Goal: Information Seeking & Learning: Learn about a topic

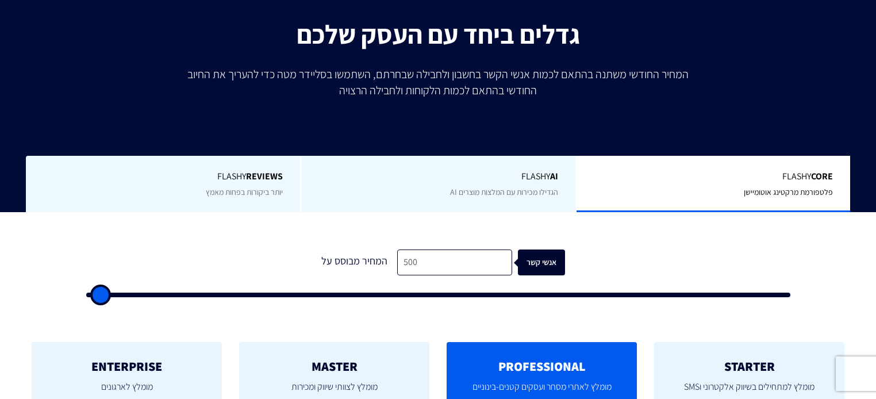
scroll to position [276, 0]
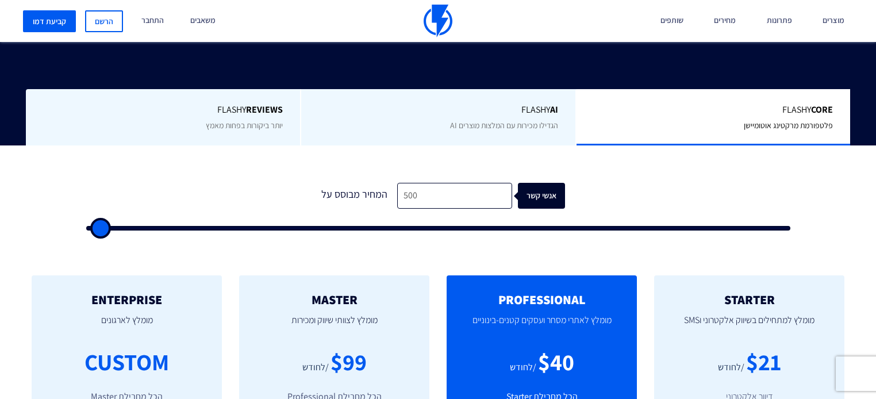
type input "500"
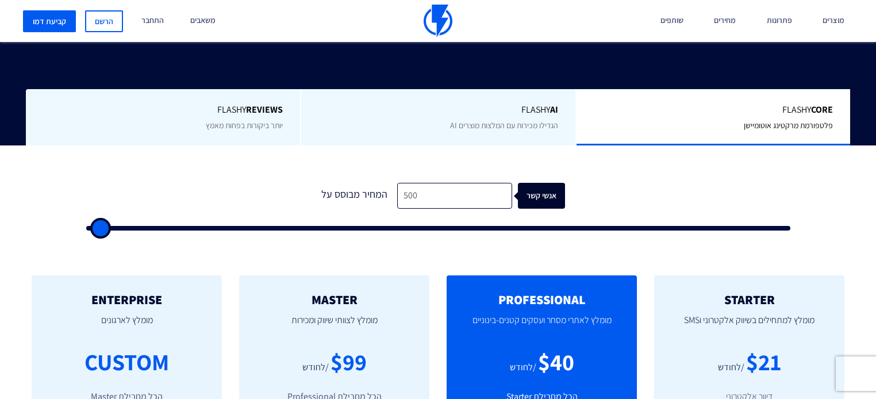
type input "500"
type input "1,000"
type input "1000"
type input "2,000"
type input "2000"
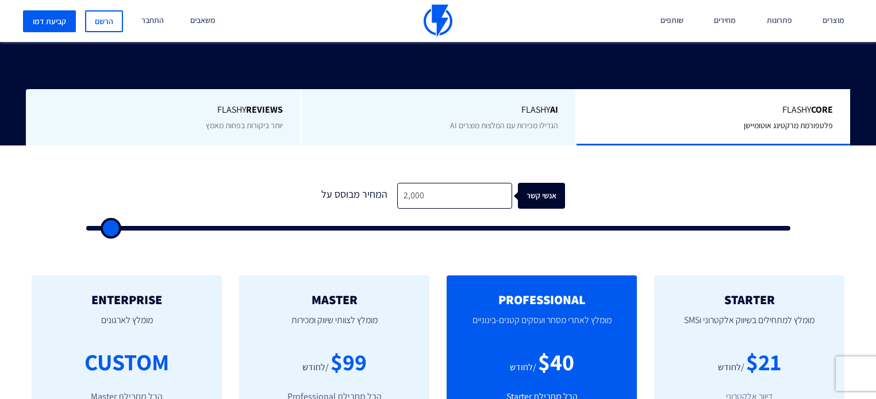
type input "3,500"
type input "3500"
type input "5,500"
type input "5500"
type input "9,000"
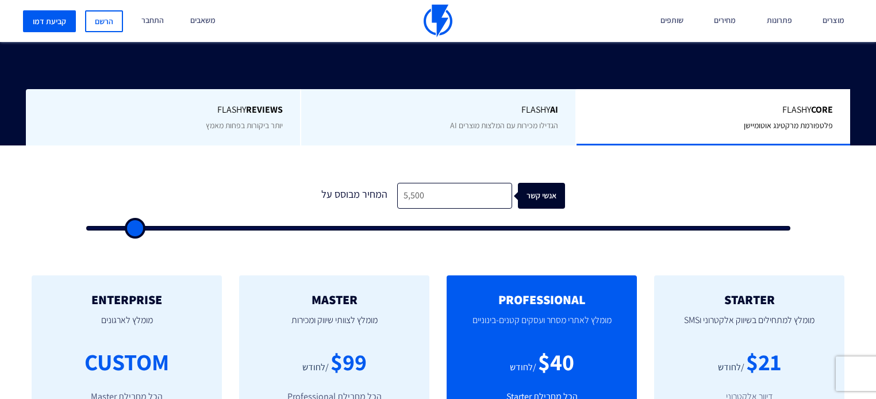
type input "9000"
type input "14,500"
type input "14500"
type input "20,000"
type input "20000"
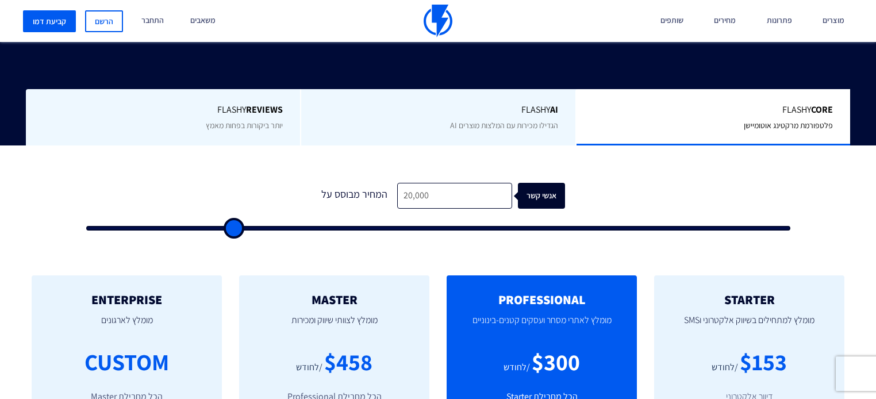
type input "26,500"
type input "26500"
type input "33,000"
type input "33000"
type input "40,500"
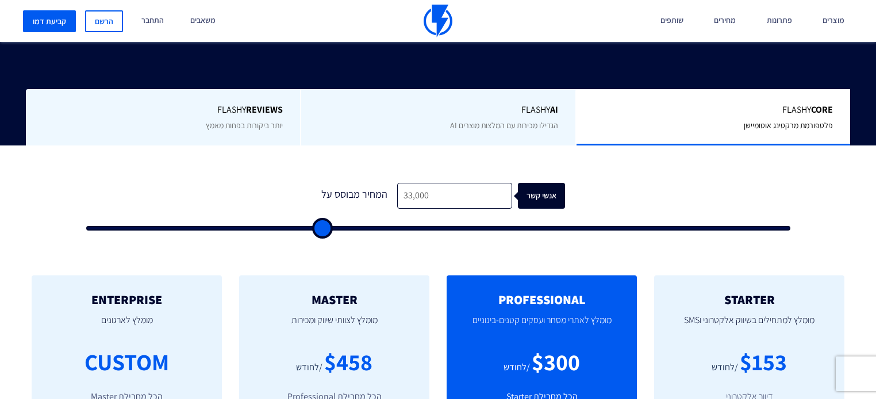
type input "40500"
type input "47,500"
type input "47500"
type input "55,500"
type input "55500"
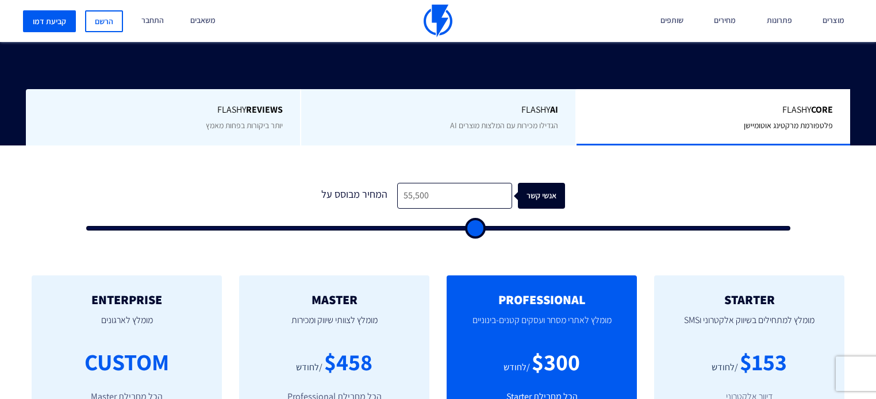
type input "62,000"
type input "62000"
type input "68,500"
type input "68500"
type input "75,000"
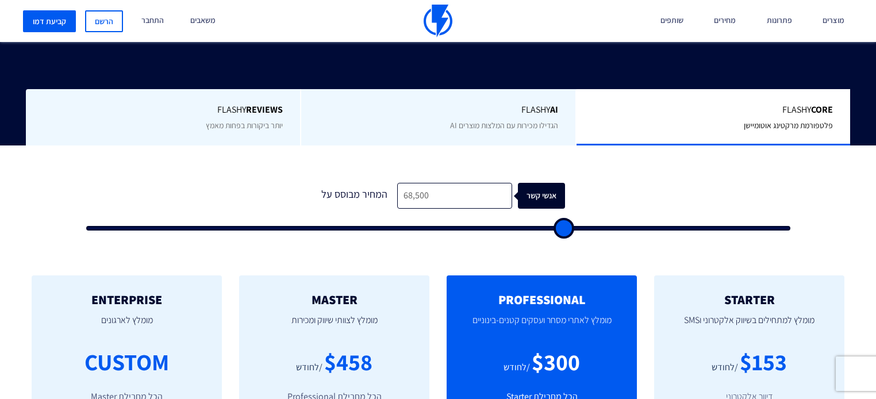
type input "75000"
type input "80,000"
type input "80000"
type input "86,000"
type input "86000"
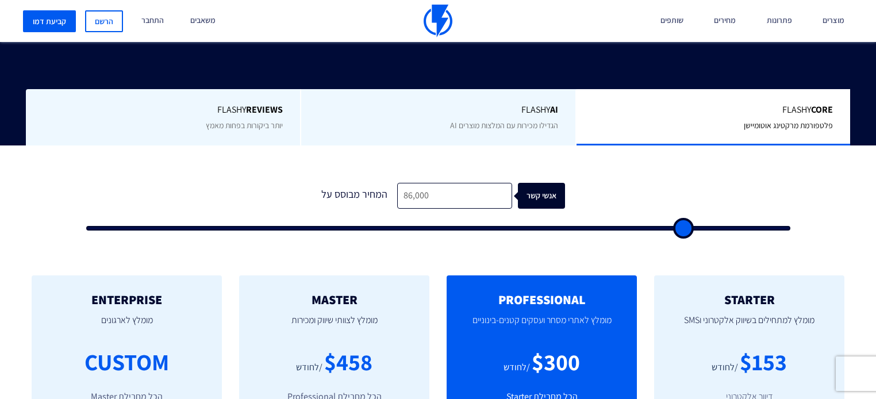
type input "90,500"
type input "90500"
type input "95,000"
type input "95000"
type input "100,000"
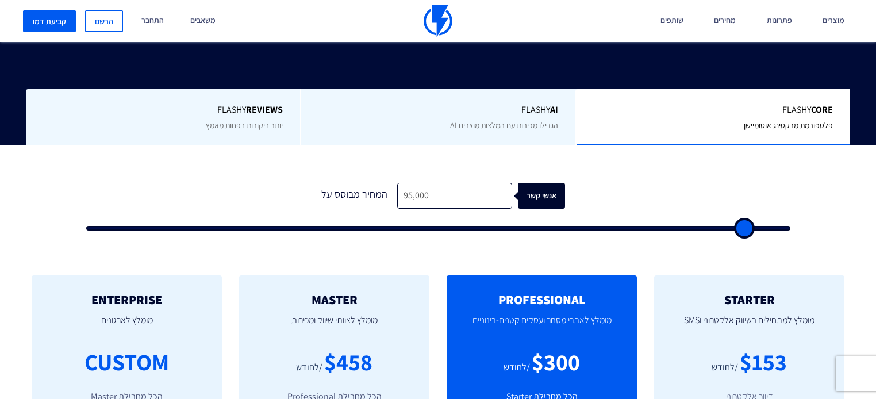
type input "100000"
type input "95,000"
type input "95000"
type input "89,500"
type input "89500"
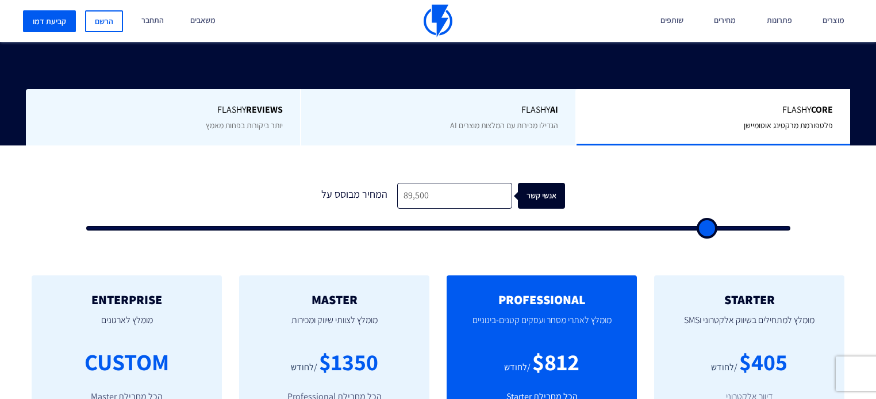
type input "83,500"
type input "83500"
type input "77,000"
type input "77000"
type input "71,000"
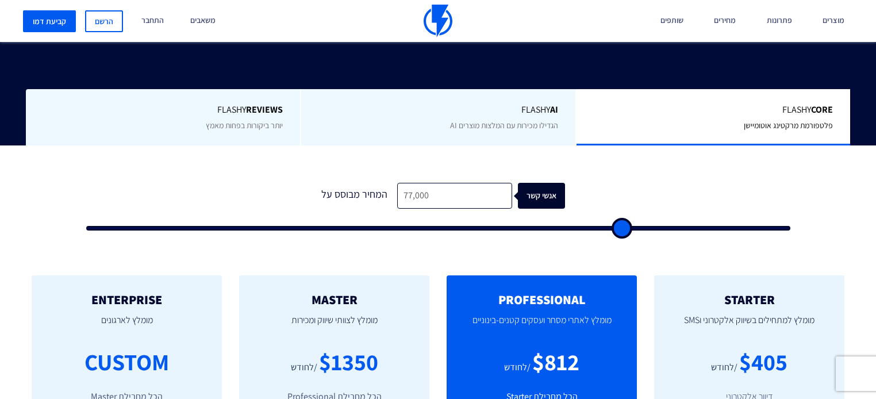
type input "71000"
type input "65,000"
type input "65000"
type input "59,000"
type input "59000"
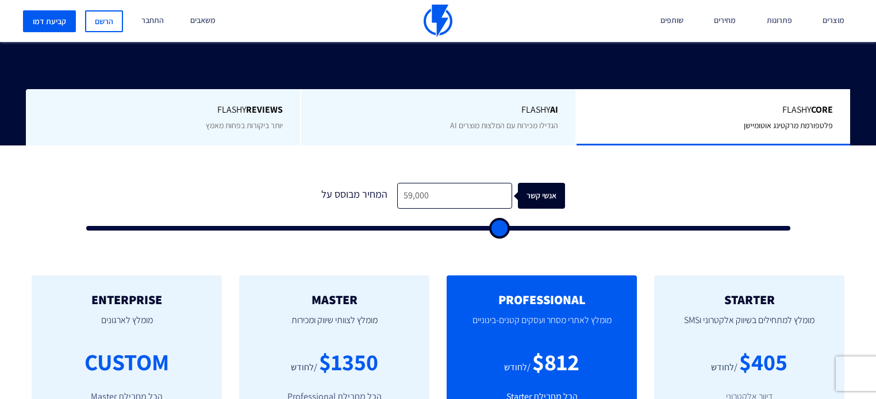
type input "53,000"
type input "53000"
type input "46,000"
type input "46000"
type input "40,000"
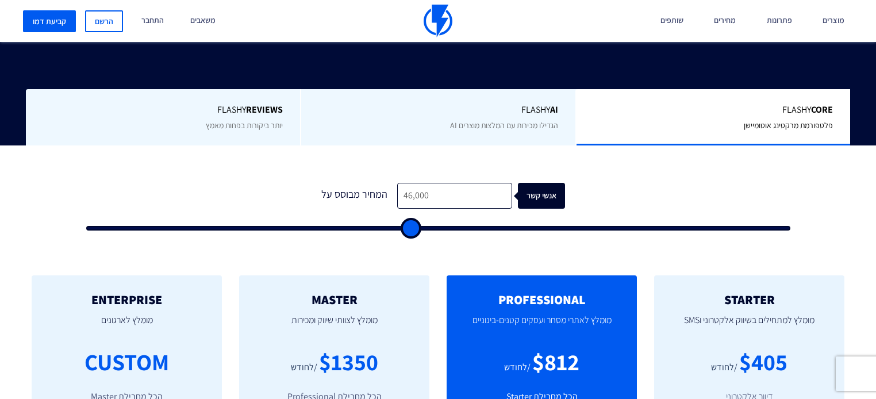
type input "40000"
type input "33,500"
type input "33500"
type input "27,500"
type input "27500"
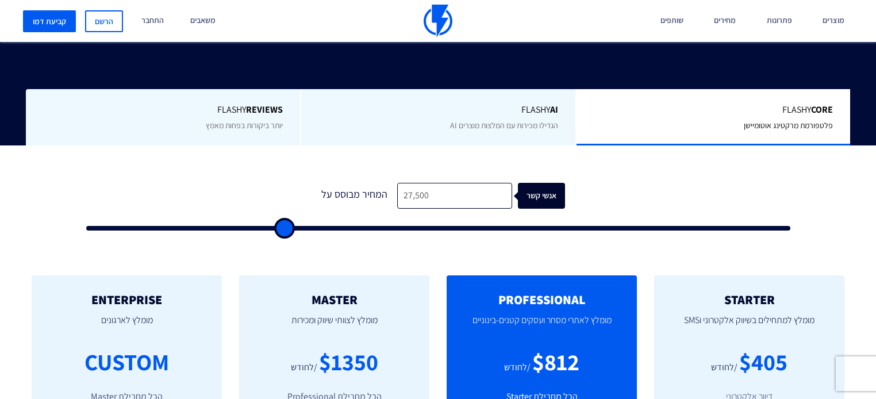
type input "21,500"
type input "21500"
type input "17,000"
type input "17000"
type input "12,500"
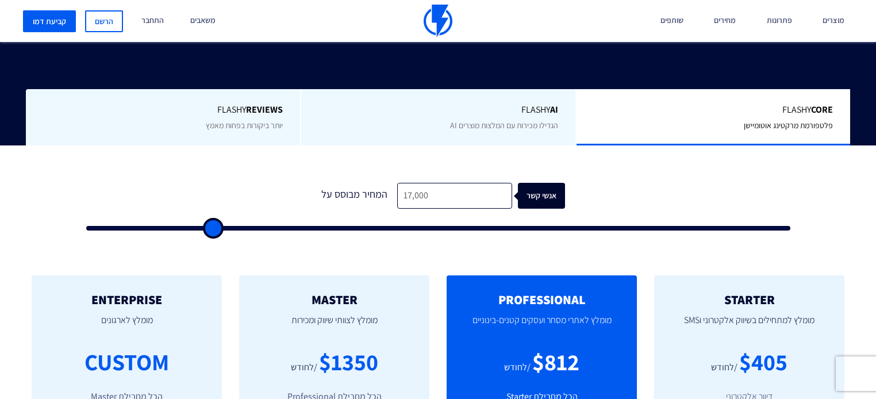
type input "12500"
type input "7,000"
type input "7000"
type input "4,000"
type input "4000"
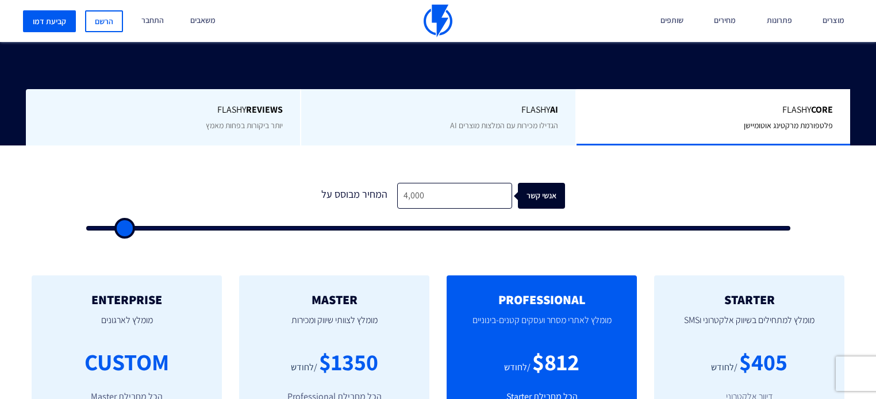
type input "3,000"
type input "3000"
type input "2,000"
type input "2000"
type input "1,000"
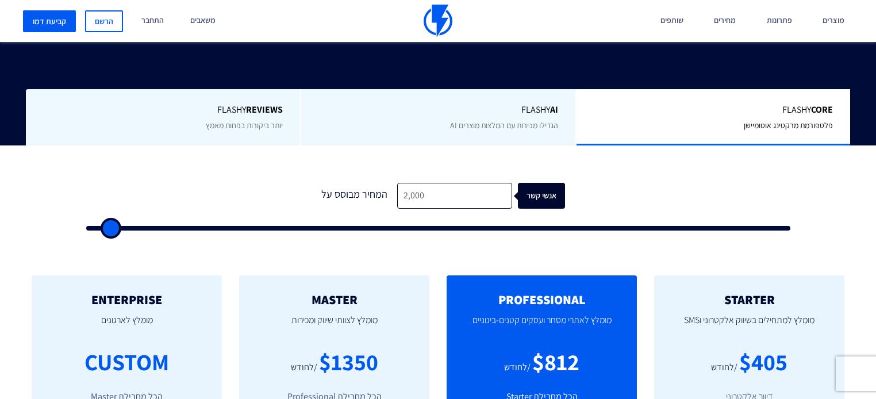
type input "1000"
type input "500"
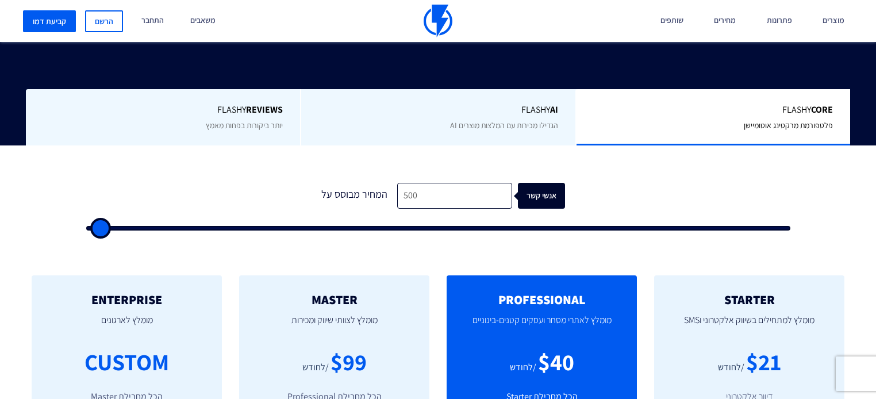
type input "500"
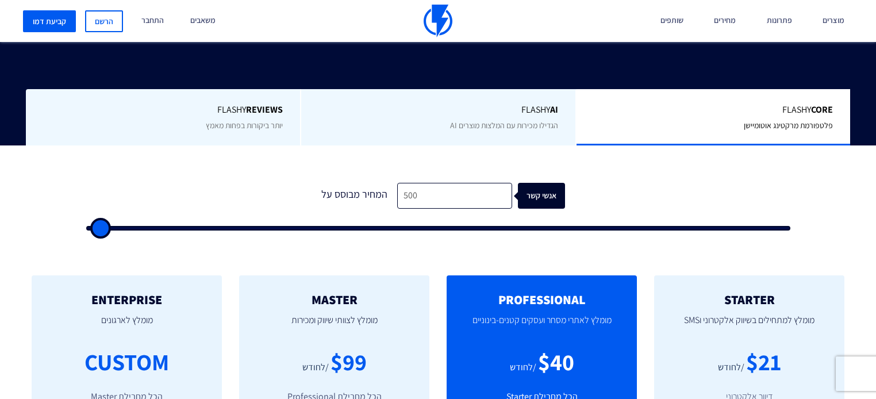
type input "500"
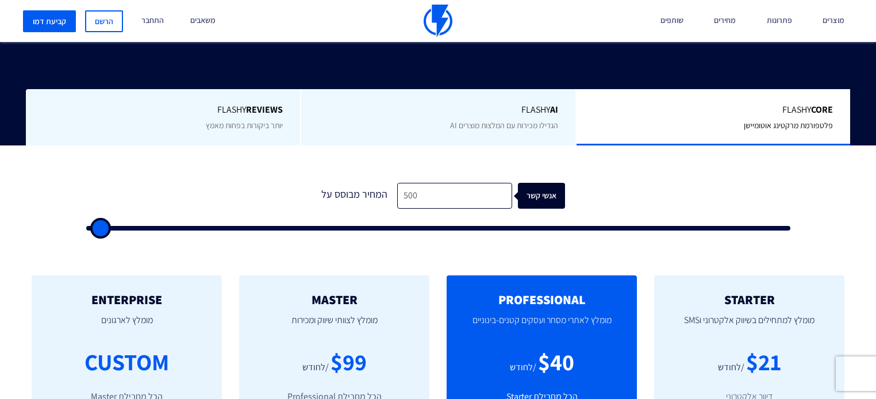
type input "500"
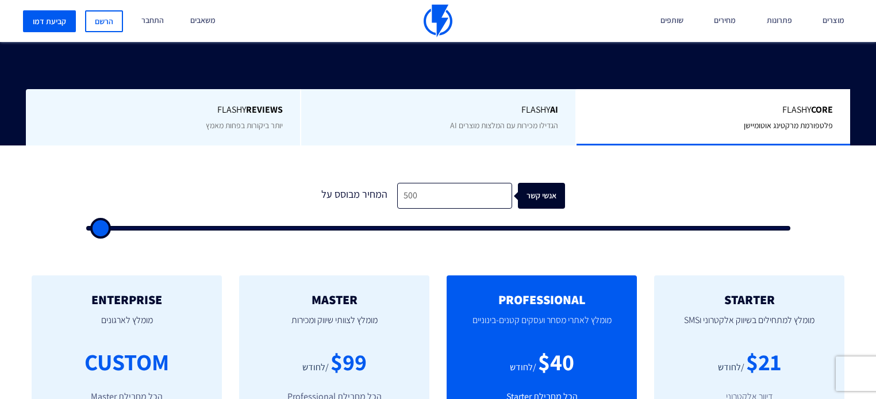
type input "500"
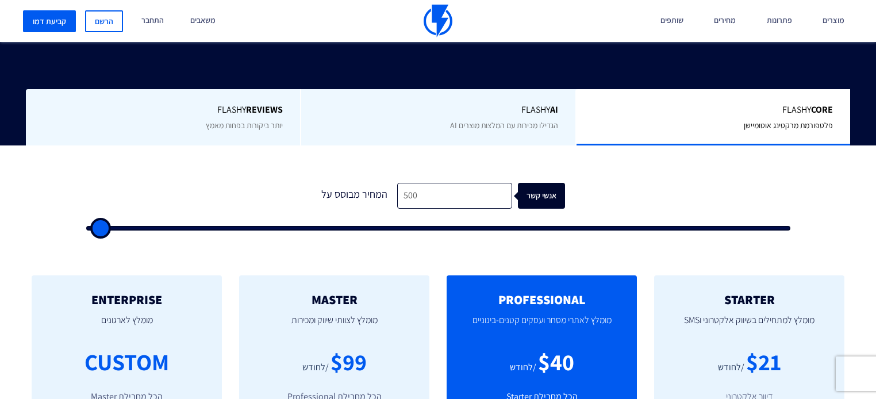
type input "500"
type input "1,500"
type input "1500"
type input "5,000"
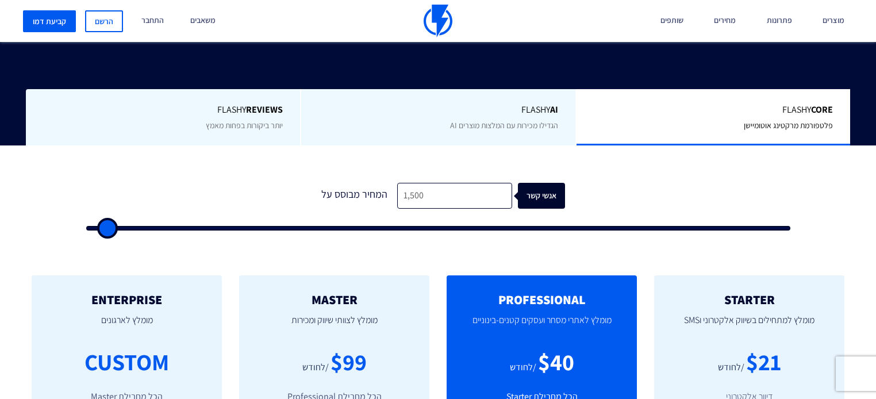
type input "5000"
type input "13,000"
type input "13000"
type input "17,500"
type input "17500"
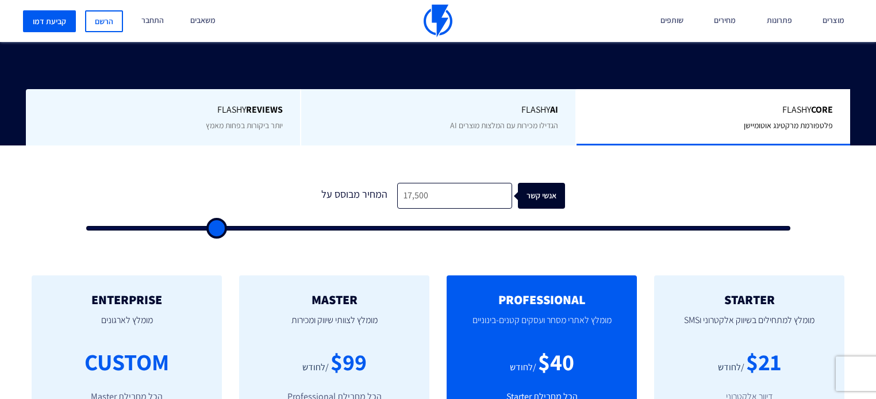
type input "22,500"
type input "22500"
type input "28,000"
type input "28000"
type input "34,000"
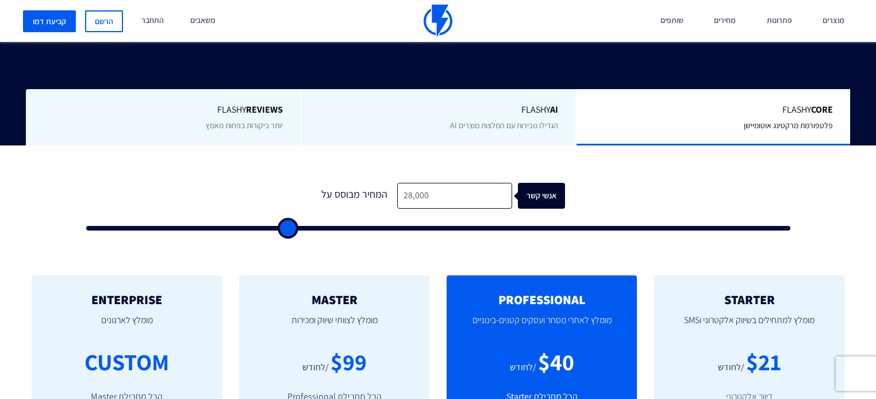
type input "34000"
type input "41,000"
type input "41000"
type input "47,000"
type input "47000"
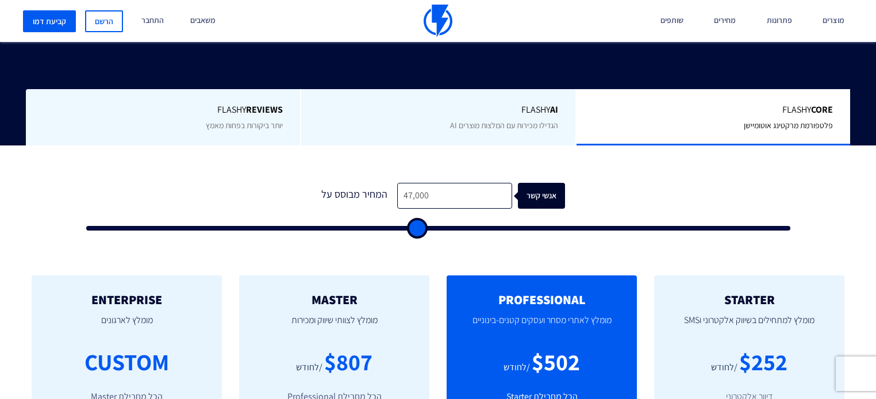
type input "53,500"
type input "53500"
type input "64,000"
type input "64000"
type input "69,000"
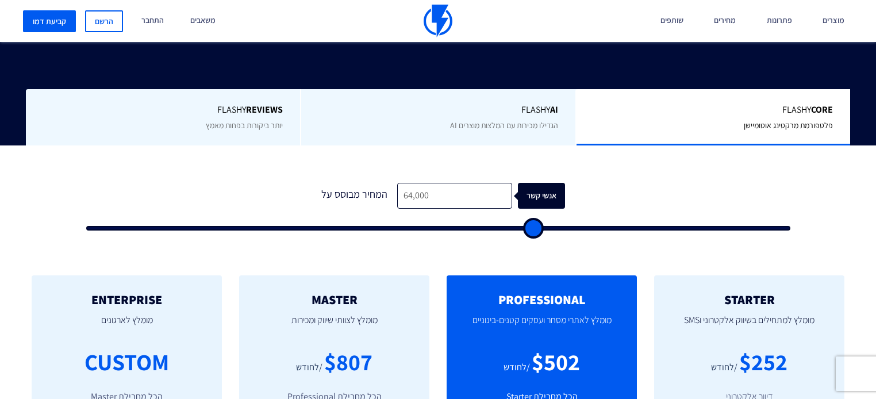
type input "69000"
type input "69,500"
type input "69500"
type input "72,000"
type input "72000"
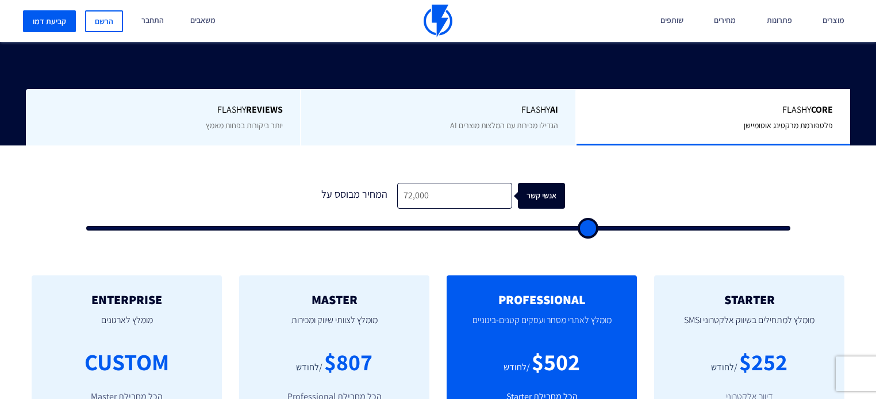
type input "76,000"
type input "76000"
type input "76,500"
type input "76500"
type input "75,500"
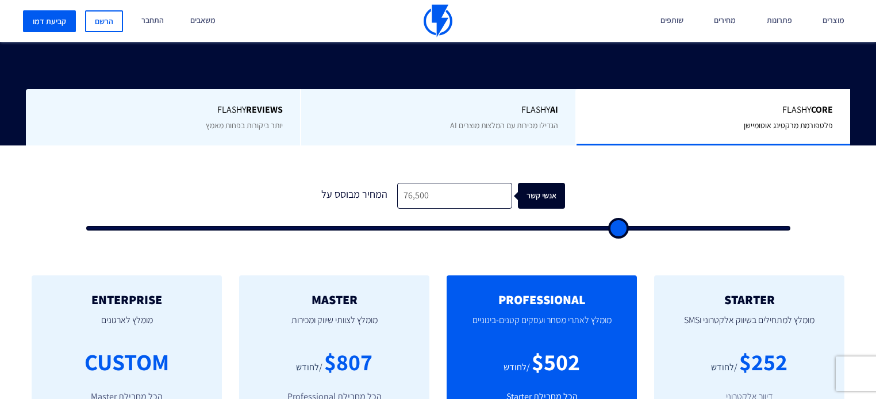
type input "75500"
type input "74,000"
type input "74000"
type input "71,500"
type input "71500"
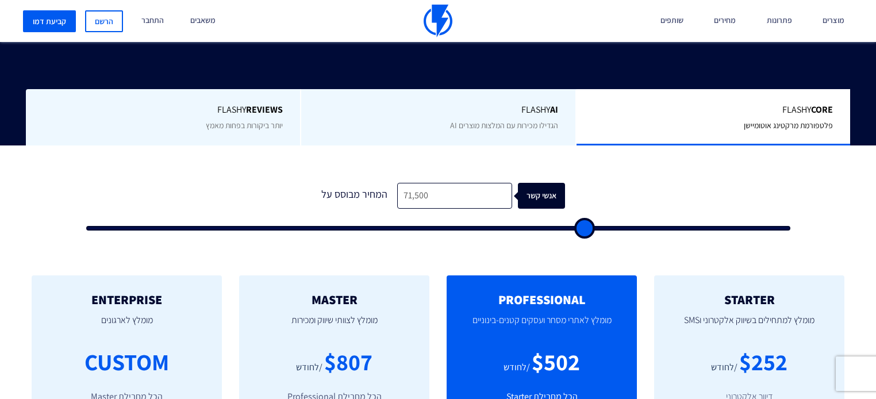
type input "69,500"
type input "69500"
type input "62,500"
type input "62500"
type input "59,500"
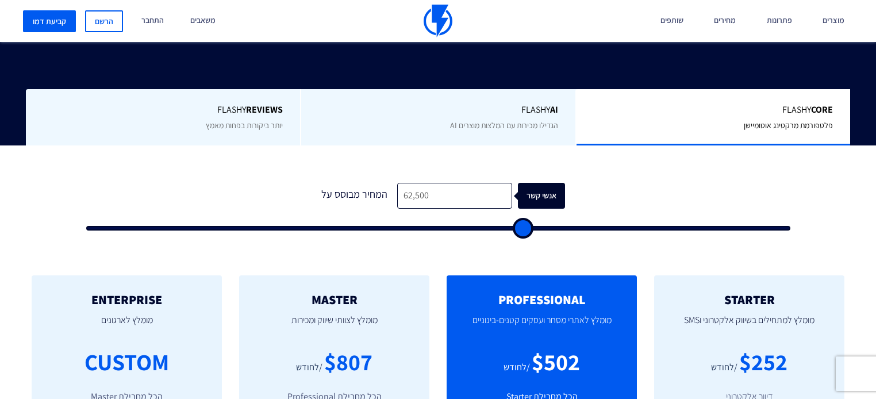
type input "59500"
type input "56,500"
type input "56500"
type input "53,500"
type input "53500"
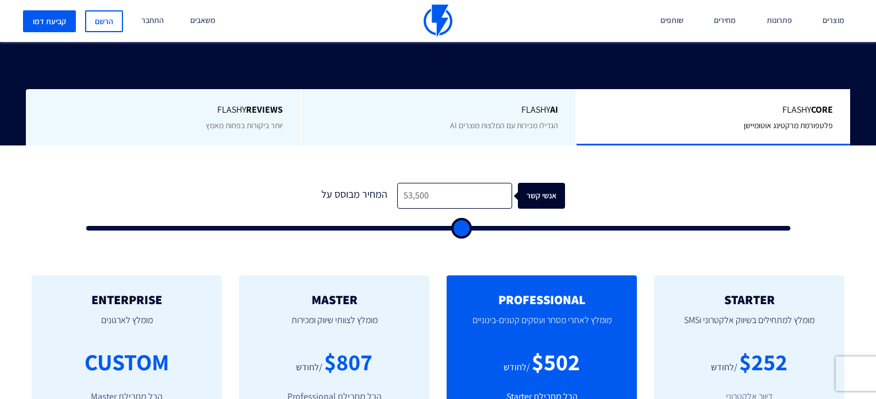
type input "50,500"
type input "50500"
type input "47,000"
type input "47000"
type input "44,500"
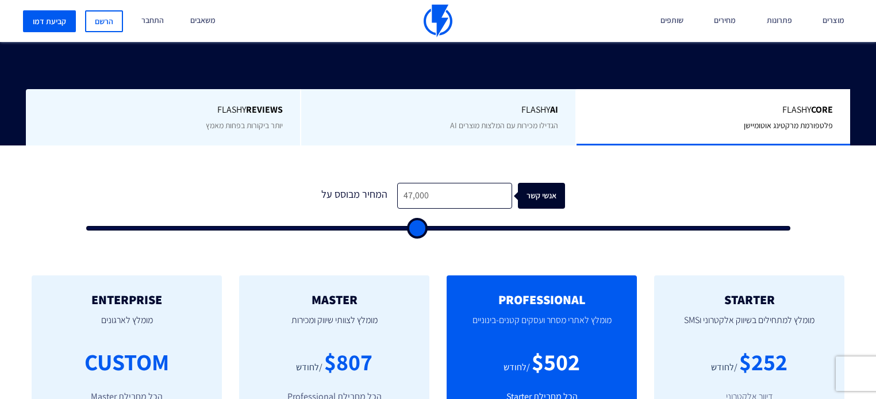
type input "44500"
type input "39,000"
type input "39000"
type input "34,000"
type input "34000"
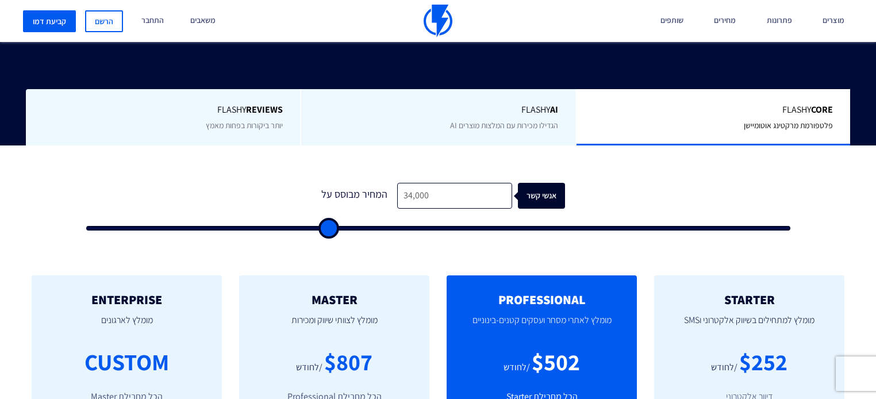
type input "28,500"
type input "28500"
type input "23,000"
type input "23000"
type input "16,000"
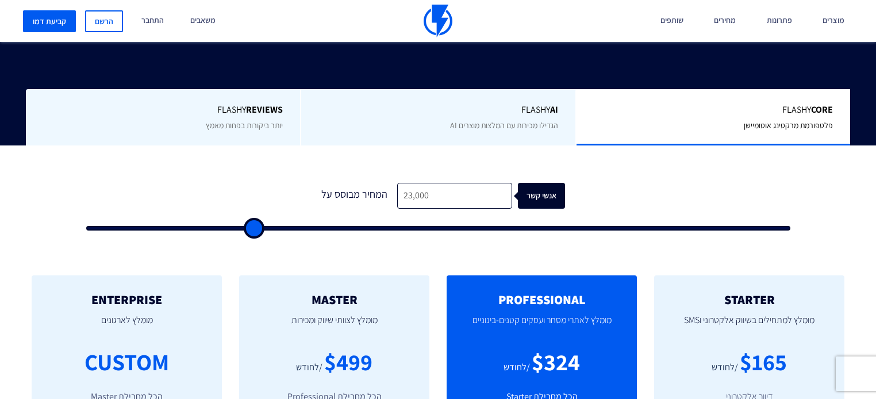
type input "16000"
type input "10,000"
type input "10000"
type input "4,000"
type input "4000"
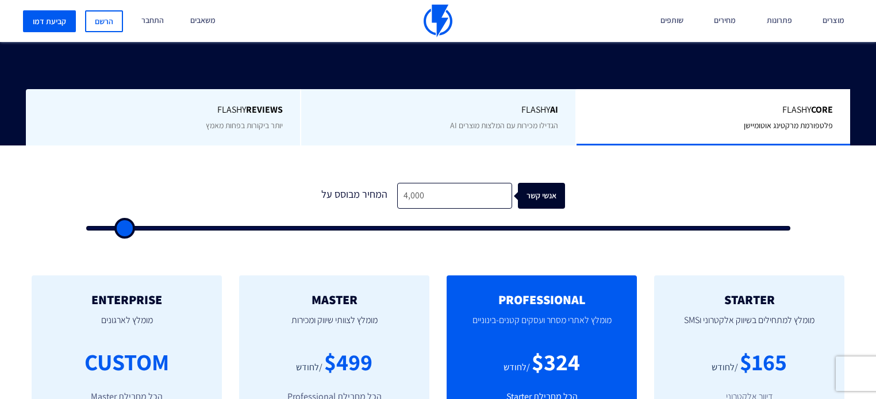
type input "500"
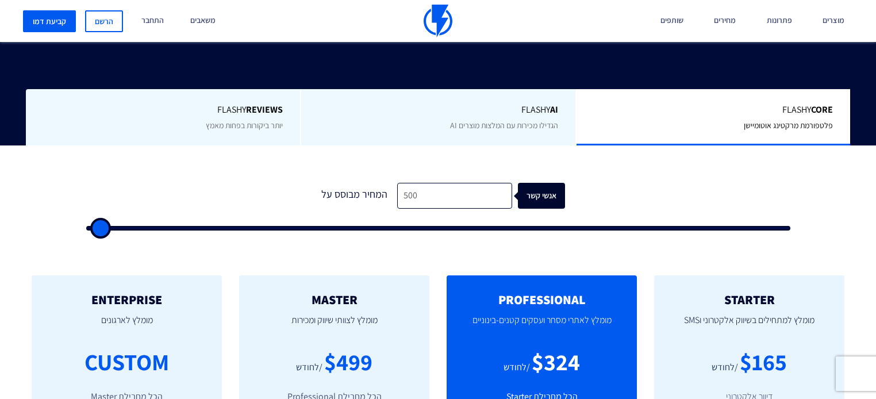
type input "500"
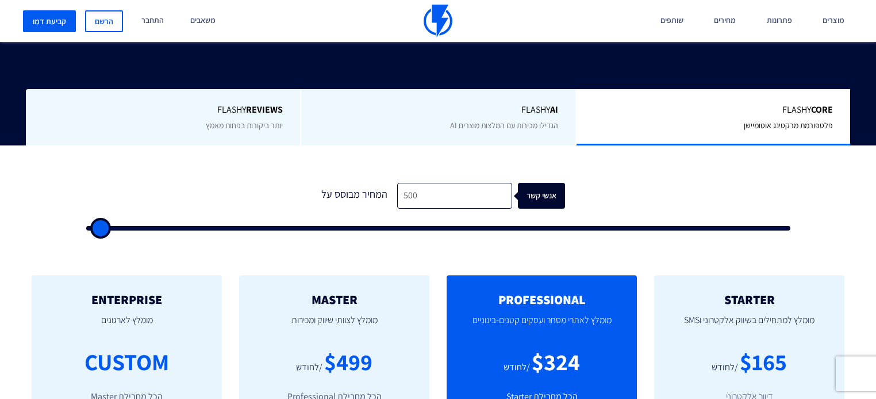
type input "500"
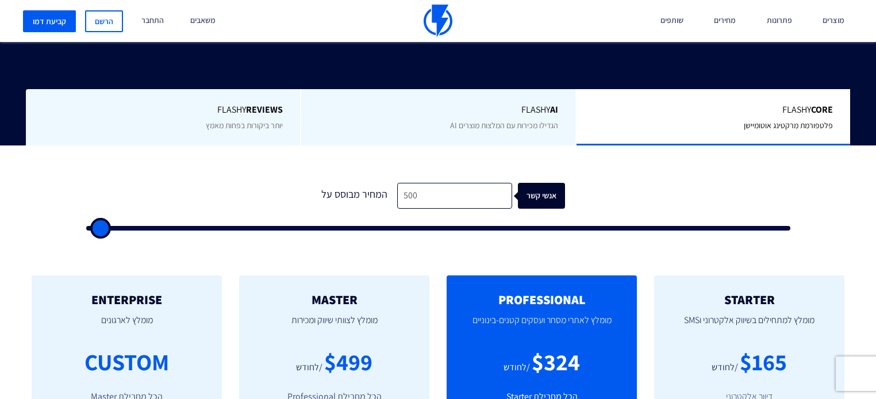
type input "500"
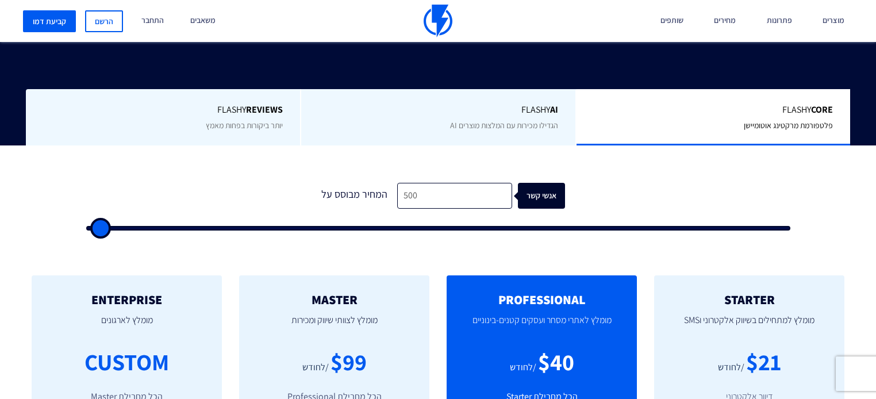
drag, startPoint x: 95, startPoint y: 207, endPoint x: 0, endPoint y: 319, distance: 147.2
click at [86, 230] on input "range" at bounding box center [438, 228] width 704 height 5
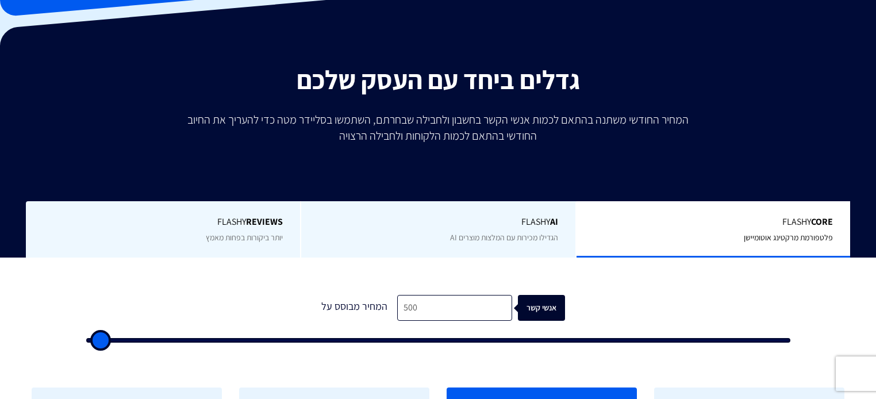
scroll to position [322, 0]
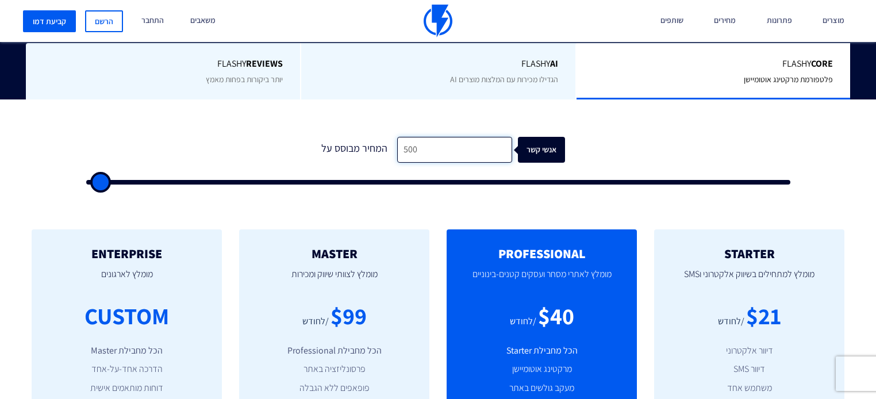
click at [425, 137] on input "500" at bounding box center [454, 150] width 115 height 26
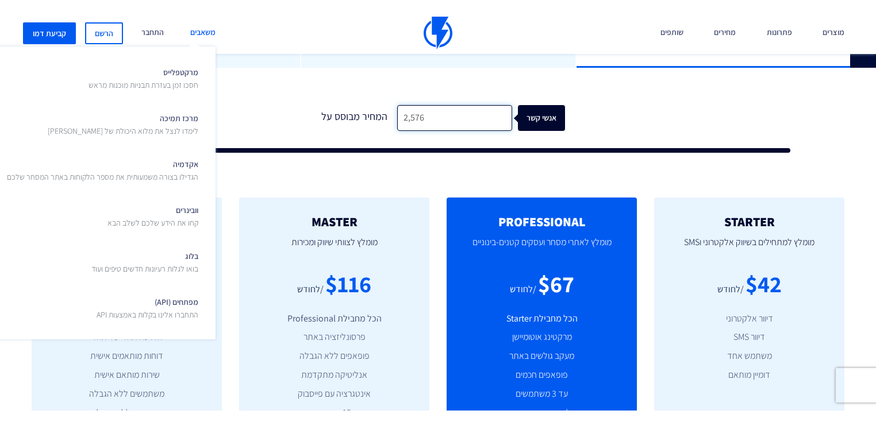
scroll to position [368, 0]
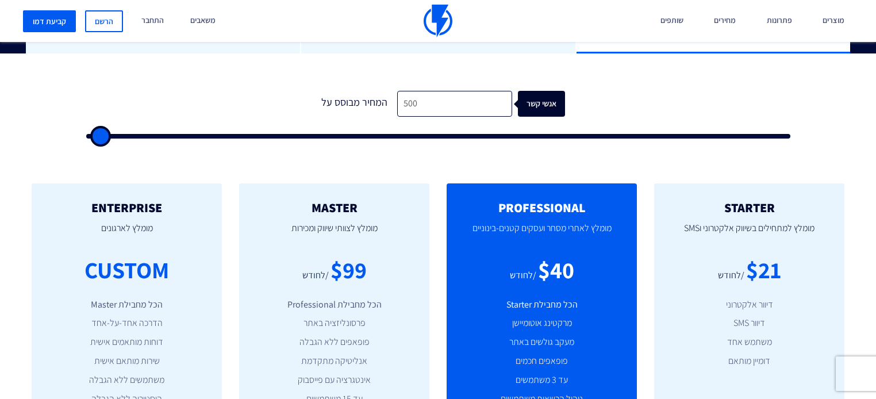
drag, startPoint x: 123, startPoint y: 110, endPoint x: 30, endPoint y: 88, distance: 95.6
click at [86, 134] on input "range" at bounding box center [438, 136] width 704 height 5
